Goal: Information Seeking & Learning: Check status

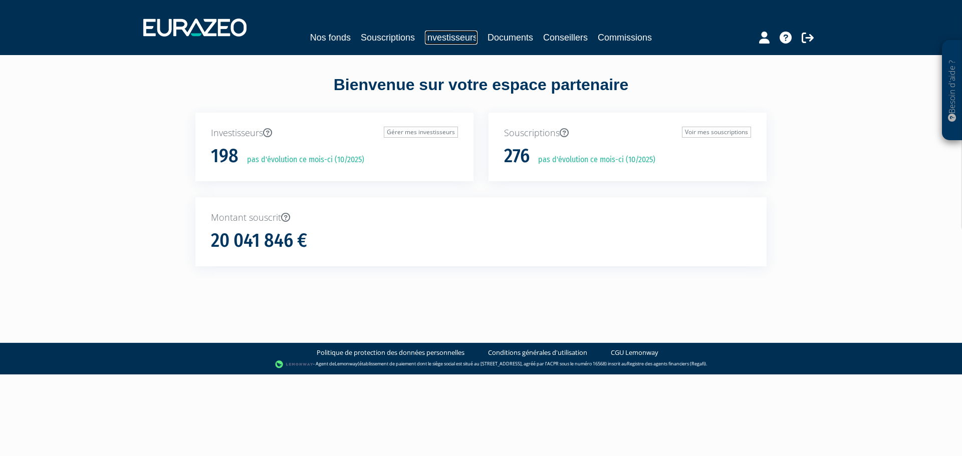
click at [439, 33] on link "Investisseurs" at bounding box center [451, 38] width 53 height 14
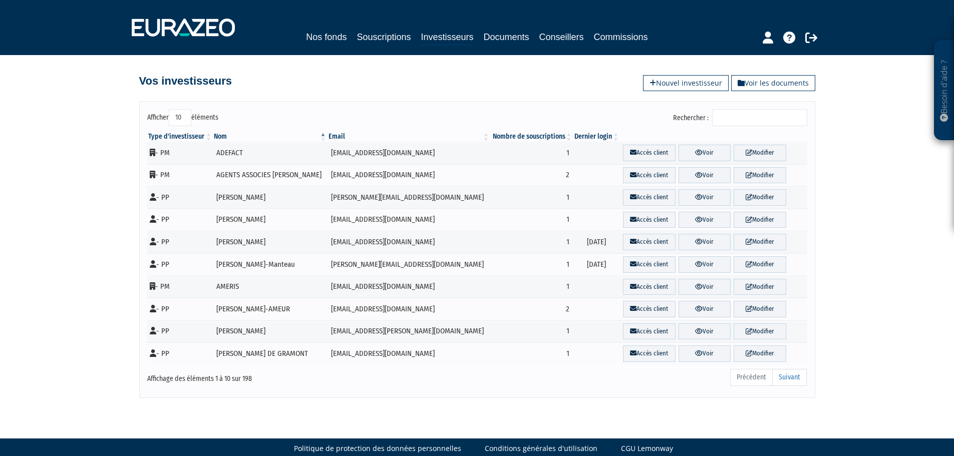
click at [772, 116] on input "Rechercher :" at bounding box center [759, 117] width 95 height 17
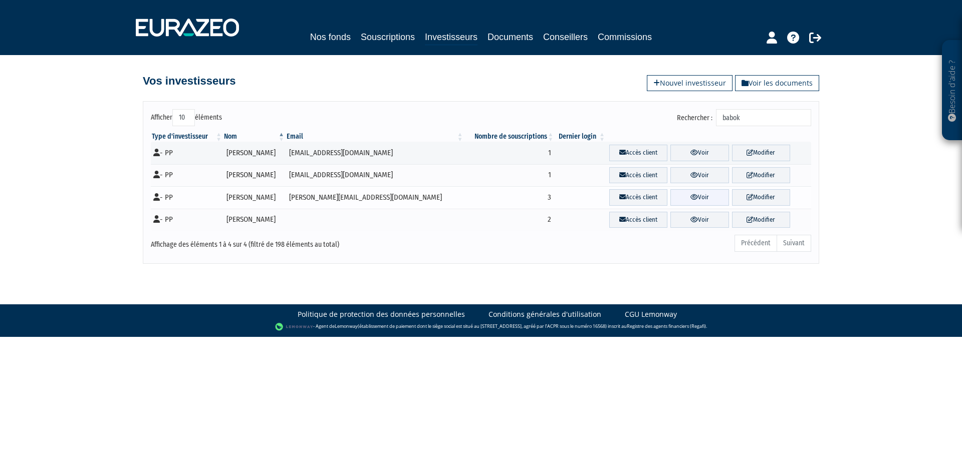
type input "babok"
click at [690, 197] on icon at bounding box center [694, 197] width 8 height 7
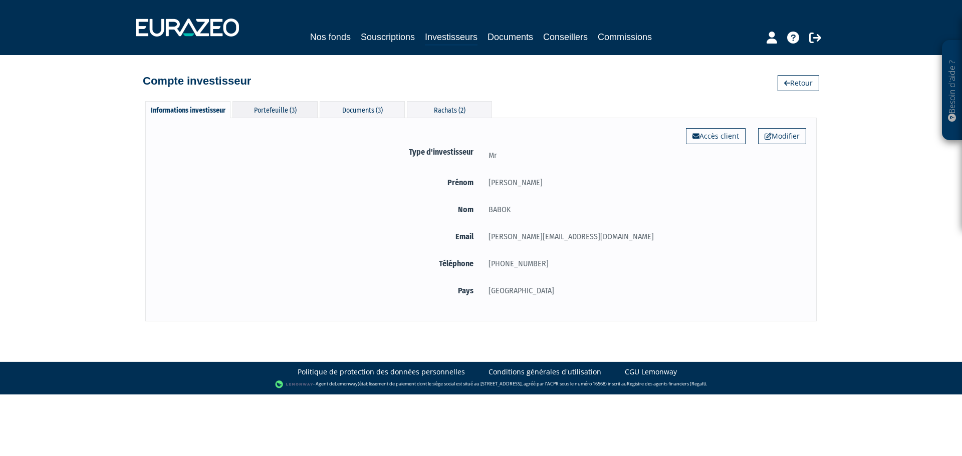
click at [275, 114] on div "Portefeuille (3)" at bounding box center [274, 109] width 85 height 17
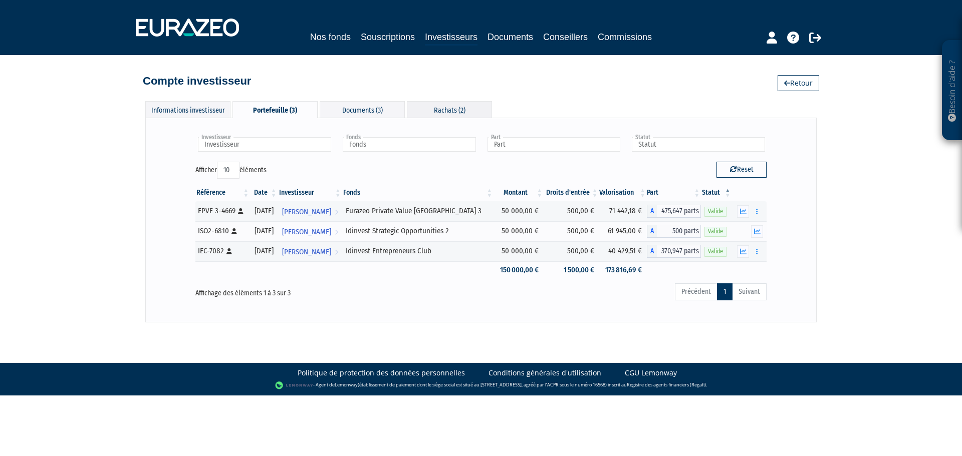
click at [440, 105] on div "Rachats (2)" at bounding box center [449, 109] width 85 height 17
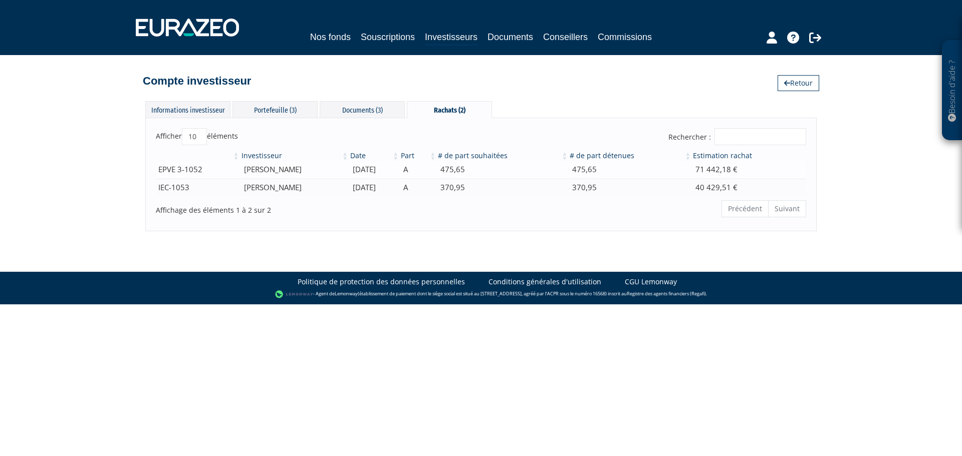
click at [744, 166] on td "71 442,18 €" at bounding box center [749, 170] width 114 height 18
click at [547, 187] on td "370,95" at bounding box center [503, 188] width 132 height 18
click at [333, 107] on div "Documents (3)" at bounding box center [362, 109] width 85 height 17
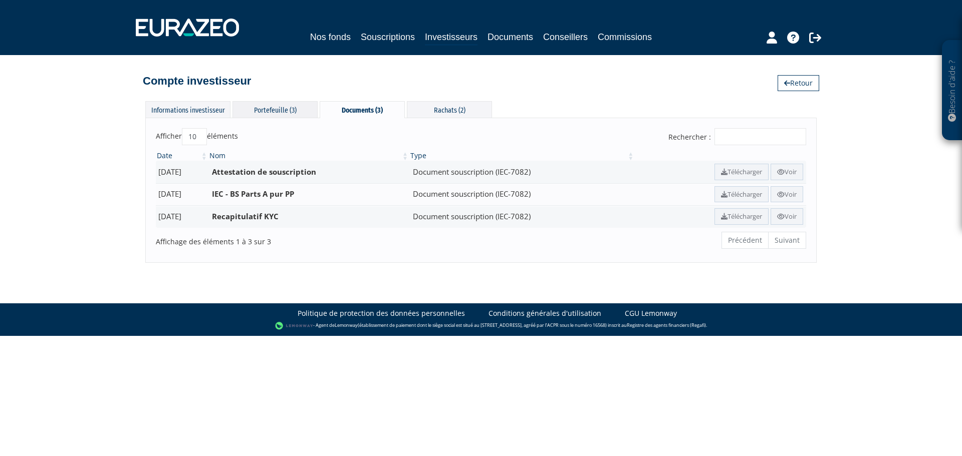
click at [280, 115] on div "Portefeuille (3)" at bounding box center [274, 109] width 85 height 17
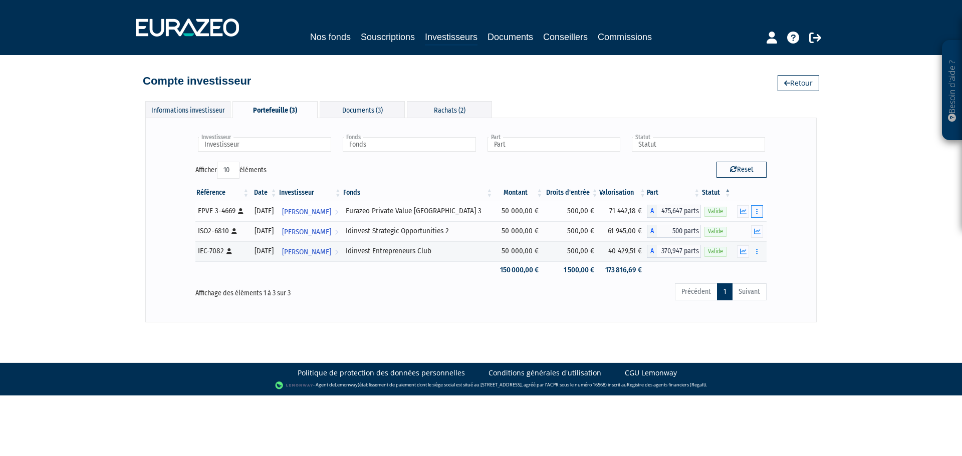
click at [759, 210] on button "button" at bounding box center [757, 211] width 12 height 13
click at [743, 244] on link "Historique de rachat(s)" at bounding box center [718, 248] width 83 height 17
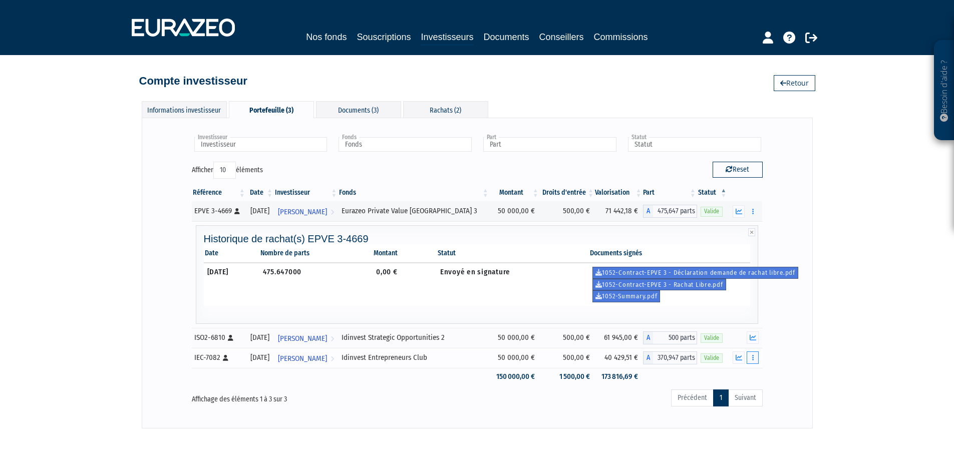
click at [750, 357] on button "button" at bounding box center [753, 358] width 12 height 13
click at [719, 413] on link "Historique de rachat(s)" at bounding box center [714, 413] width 83 height 17
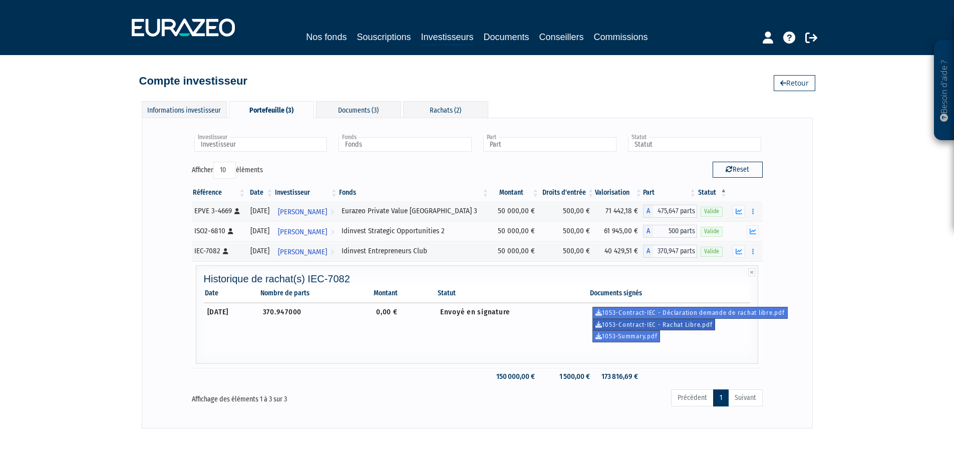
click at [645, 323] on link "1053-Contract-IEC - Rachat Libre.pdf" at bounding box center [654, 325] width 123 height 12
